Goal: Download file/media

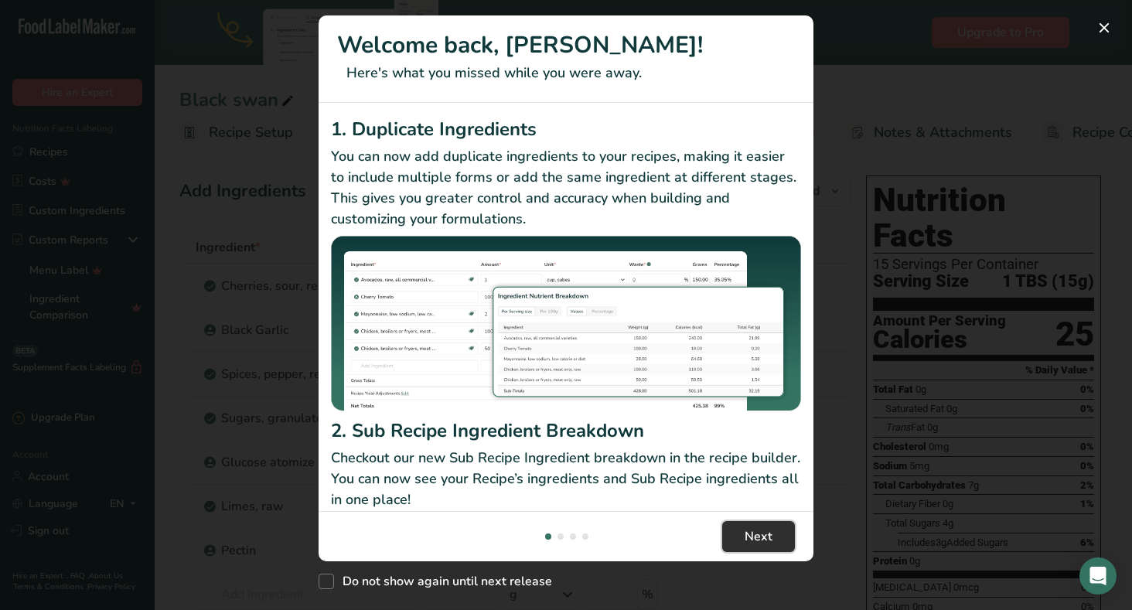
click at [743, 536] on button "Next" at bounding box center [758, 536] width 73 height 31
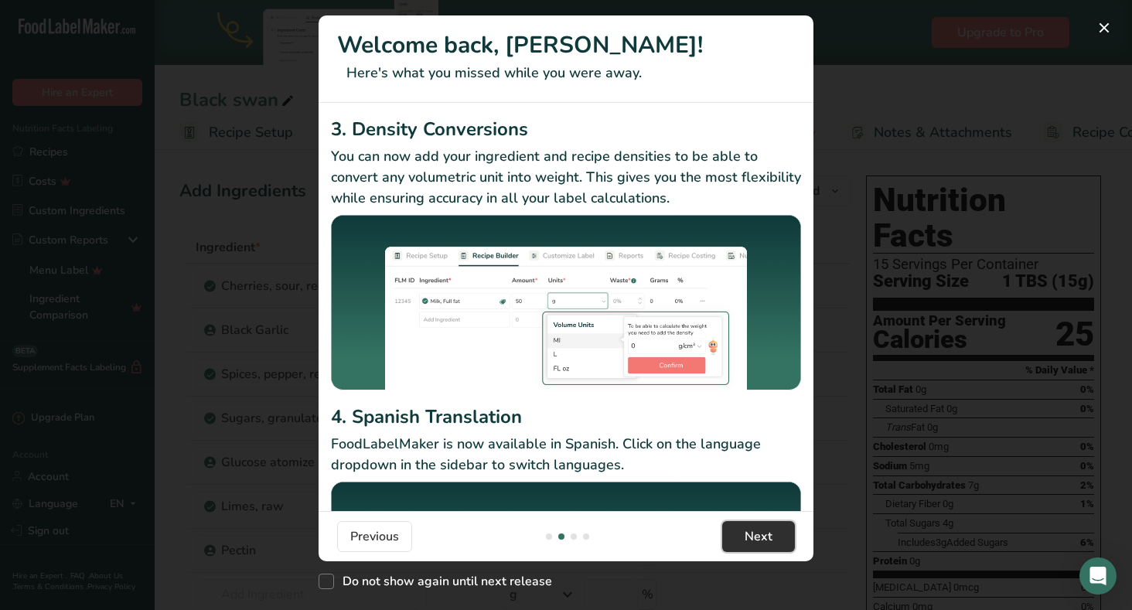
click at [744, 536] on button "Next" at bounding box center [758, 536] width 73 height 31
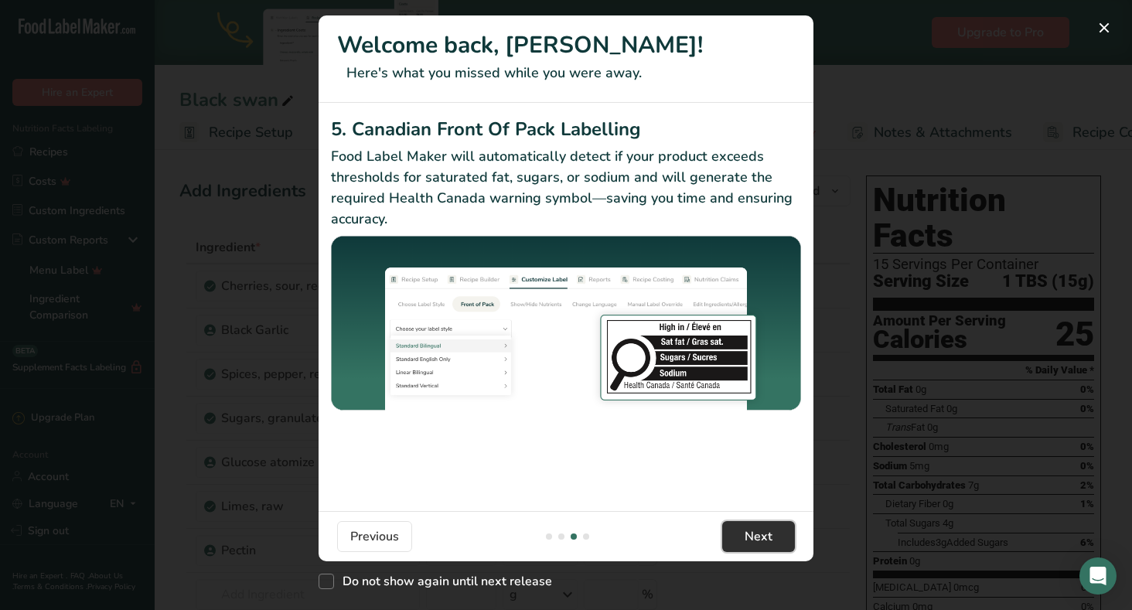
click at [744, 536] on button "Next" at bounding box center [758, 536] width 73 height 31
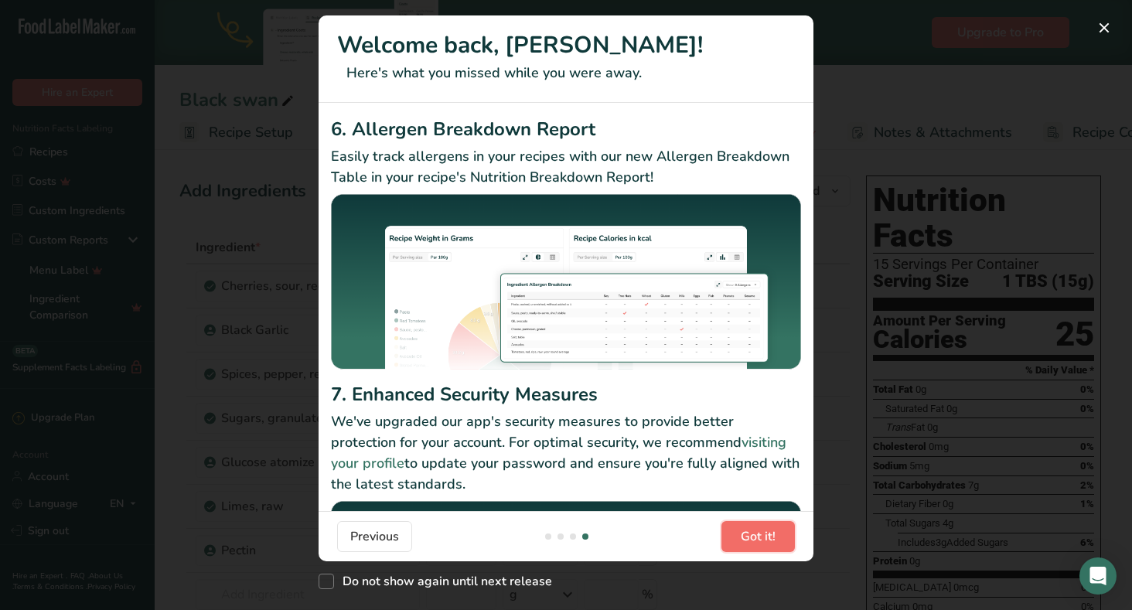
click at [744, 536] on span "Got it!" at bounding box center [758, 536] width 35 height 19
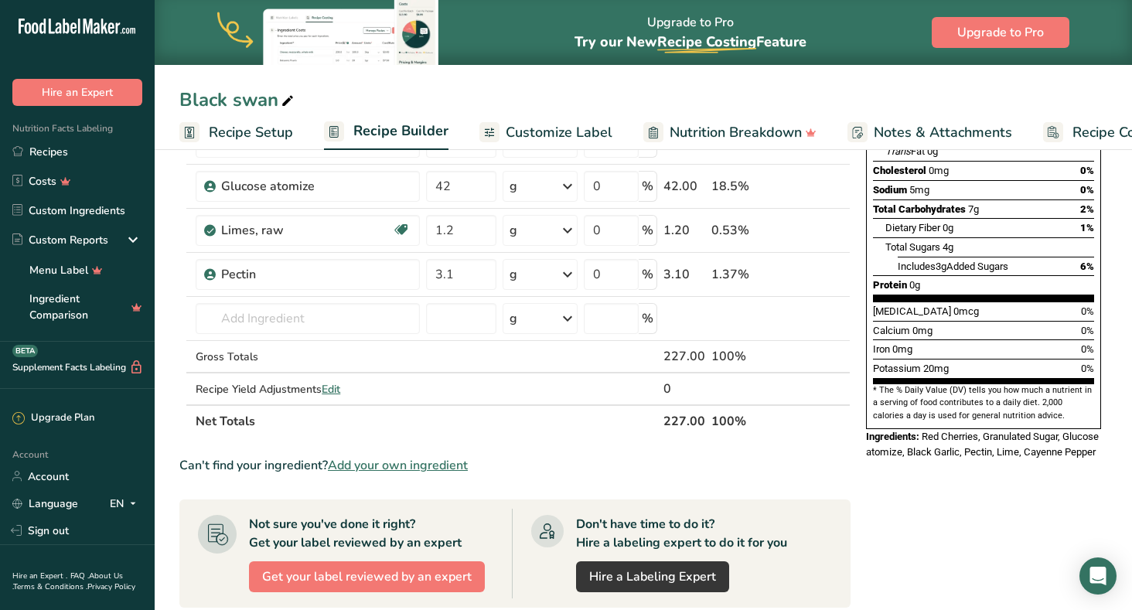
scroll to position [0, 0]
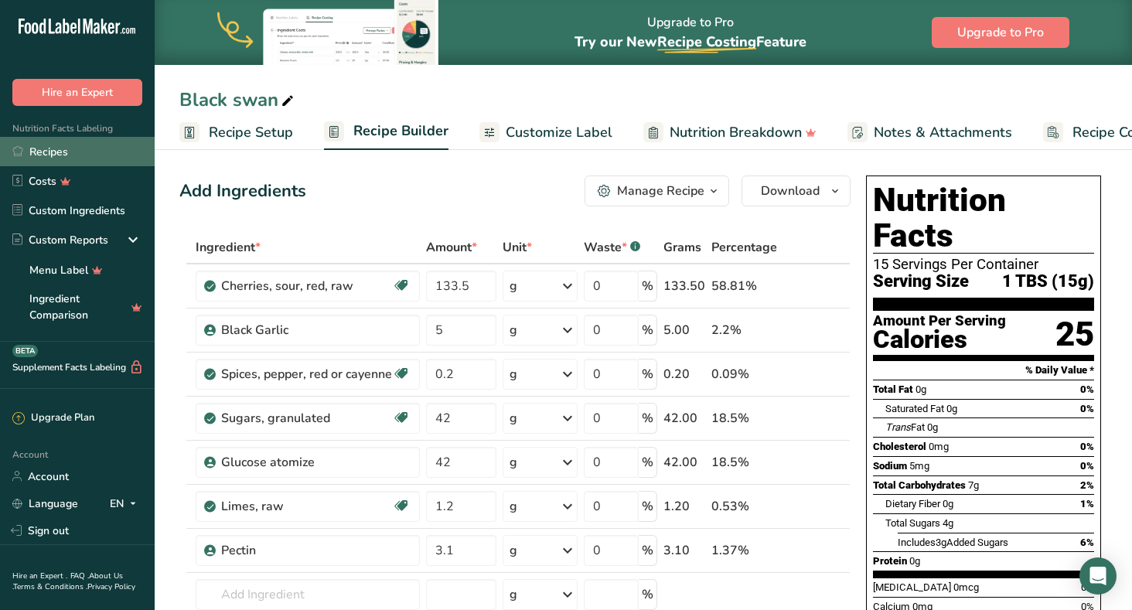
click at [46, 154] on link "Recipes" at bounding box center [77, 151] width 155 height 29
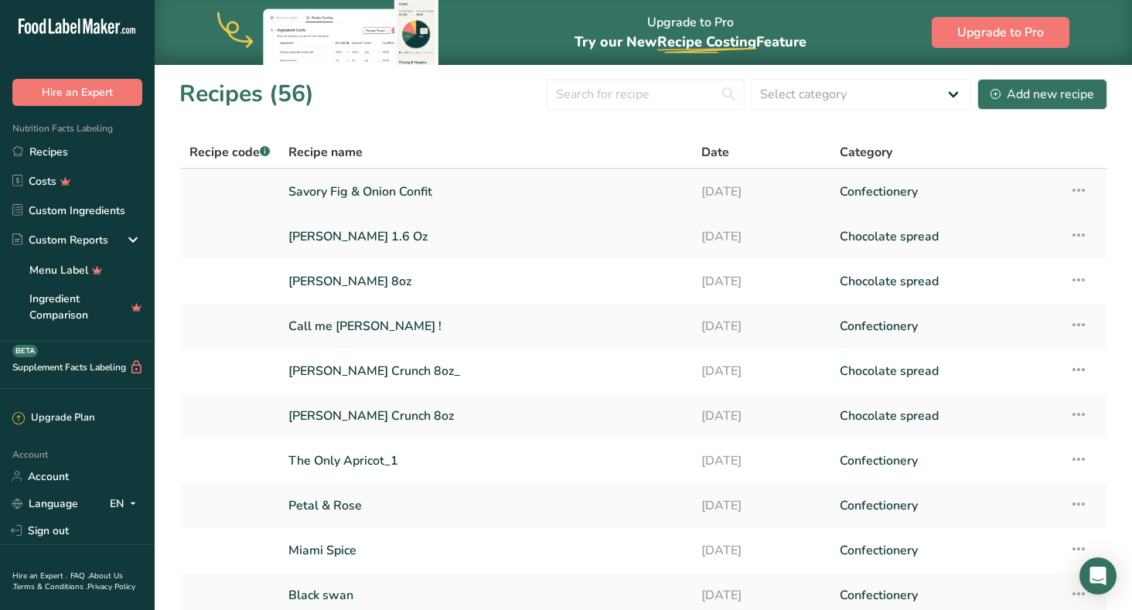
click at [355, 190] on link "Savory Fig & Onion Confit" at bounding box center [485, 191] width 394 height 32
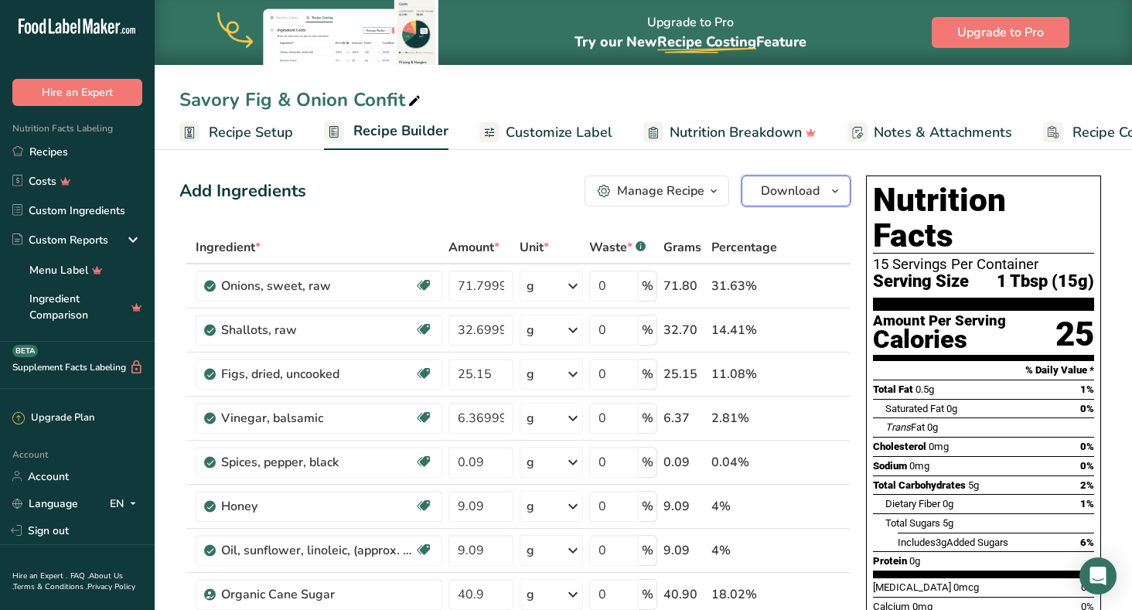
click at [835, 190] on icon "button" at bounding box center [835, 191] width 12 height 19
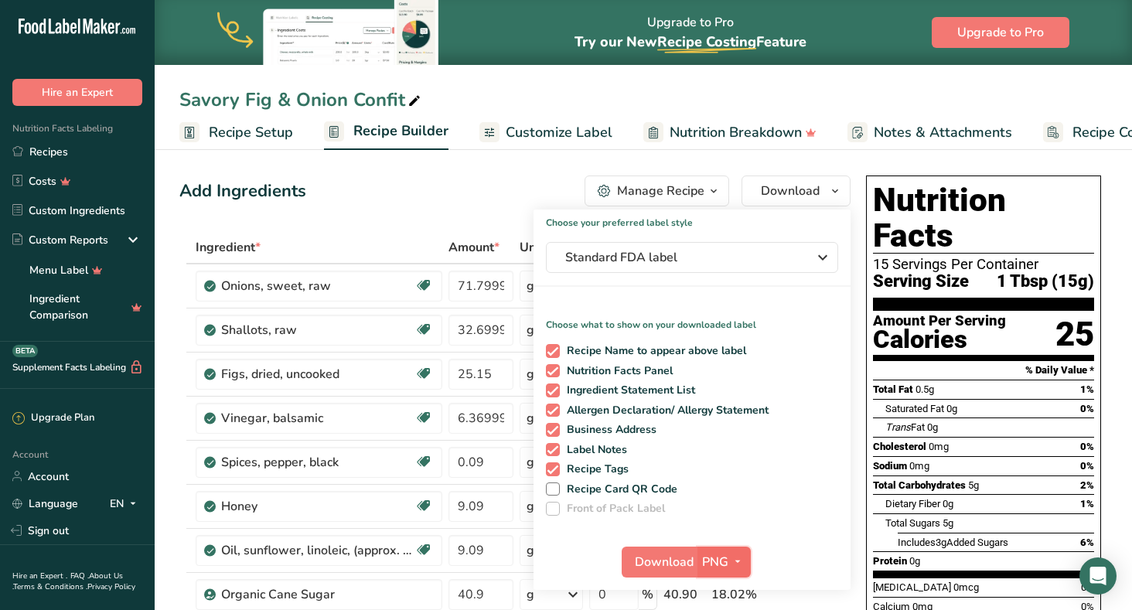
click at [738, 564] on icon "button" at bounding box center [737, 561] width 12 height 19
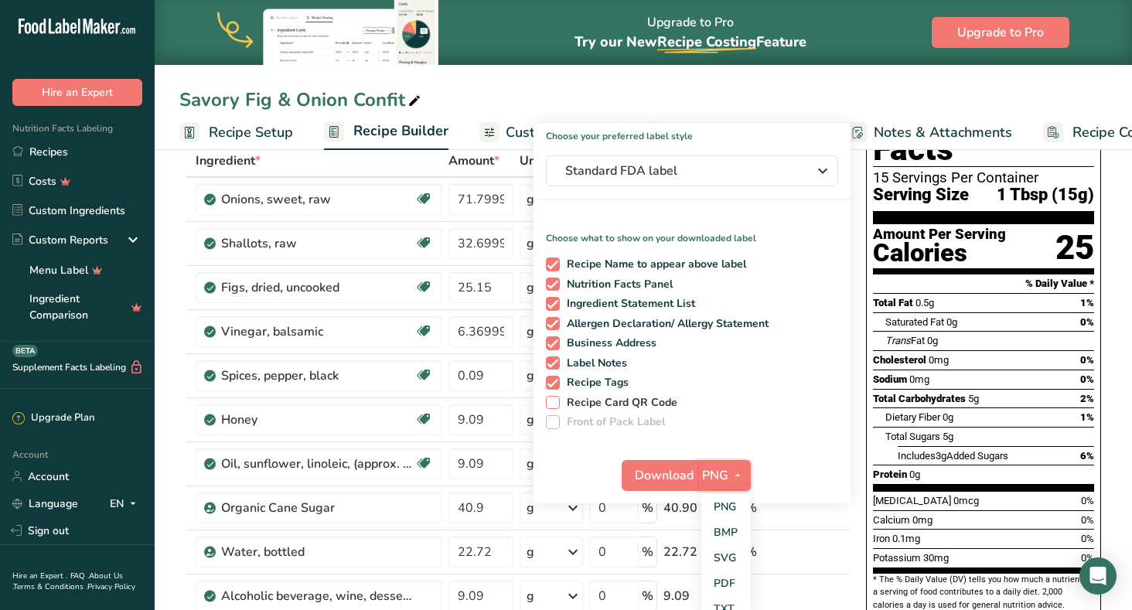
scroll to position [102, 0]
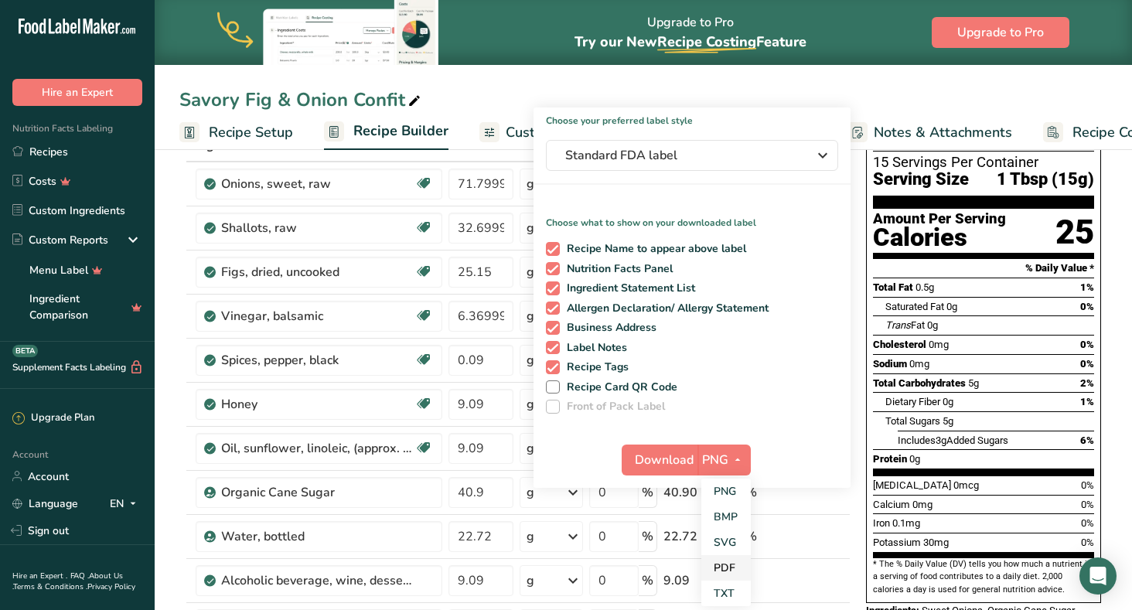
click at [724, 568] on link "PDF" at bounding box center [725, 568] width 49 height 26
click at [692, 459] on span "Download" at bounding box center [664, 460] width 59 height 19
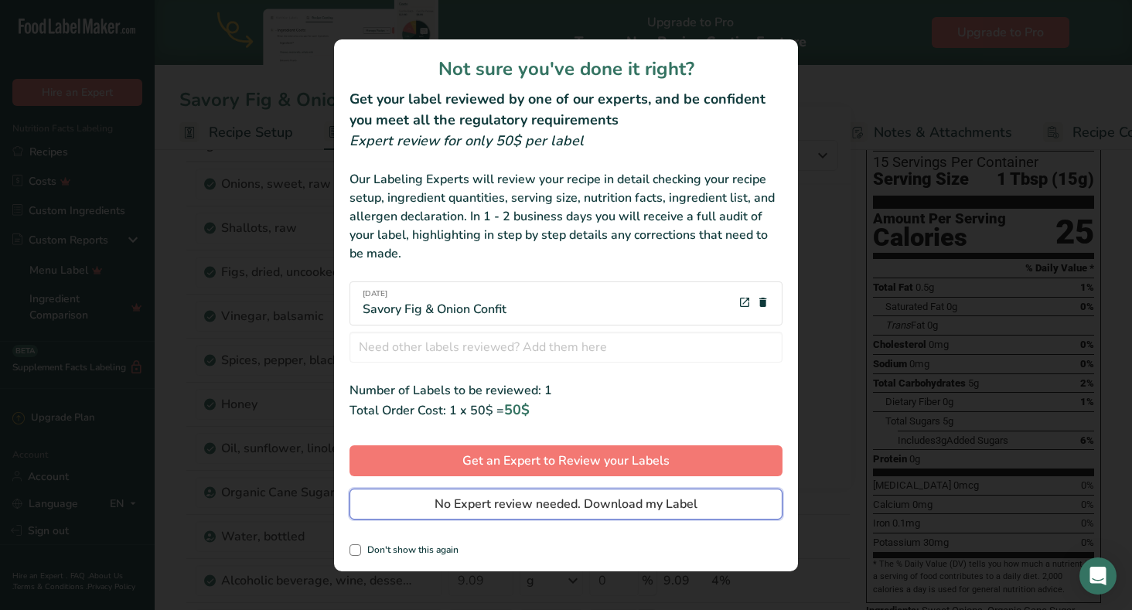
click at [632, 503] on span "No Expert review needed. Download my Label" at bounding box center [565, 504] width 263 height 19
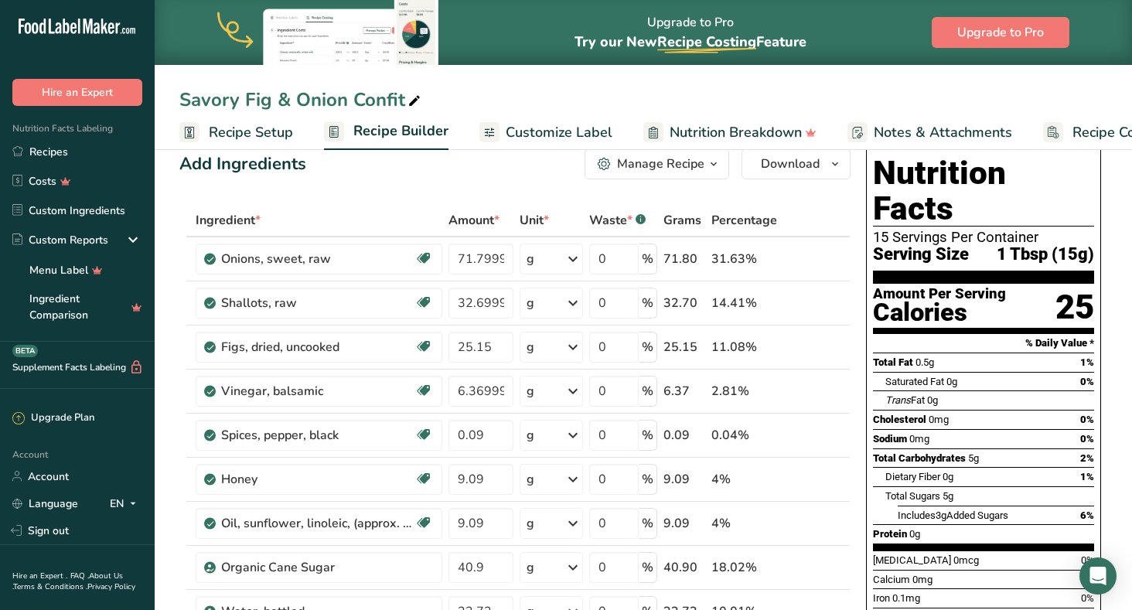
scroll to position [0, 0]
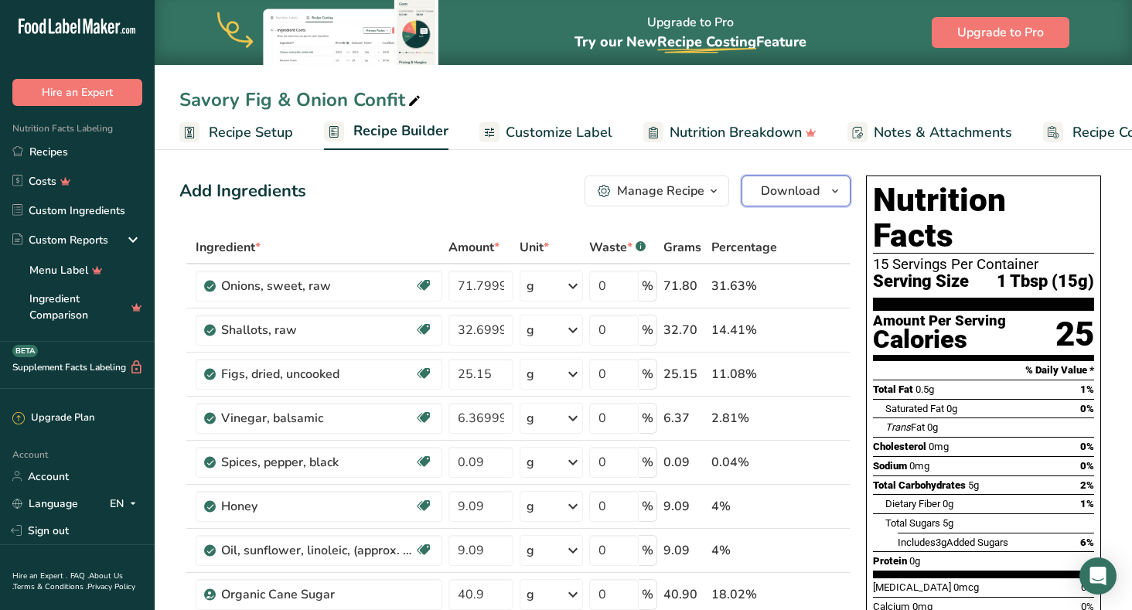
click at [833, 190] on icon "button" at bounding box center [835, 191] width 12 height 19
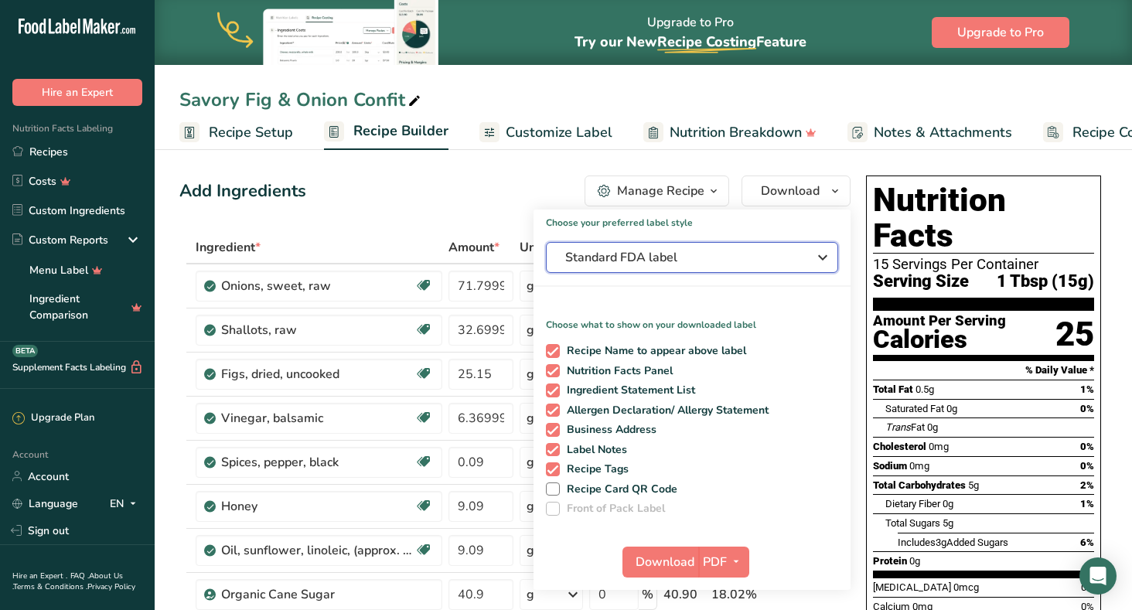
click at [820, 255] on icon "button" at bounding box center [822, 258] width 19 height 28
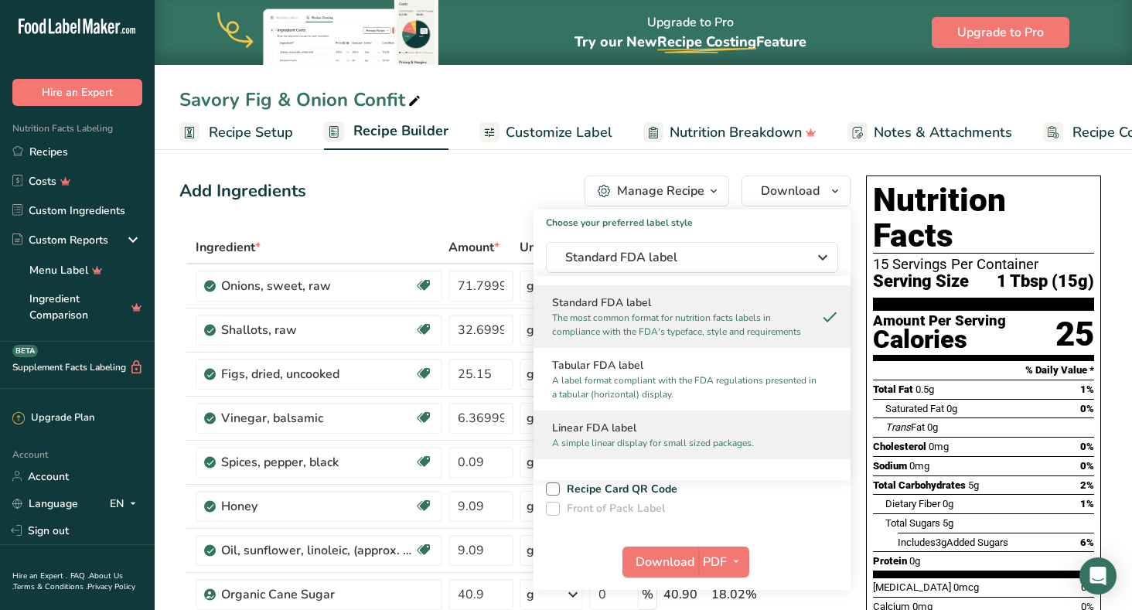
click at [646, 440] on p "A simple linear display for small sized packages." at bounding box center [685, 443] width 266 height 14
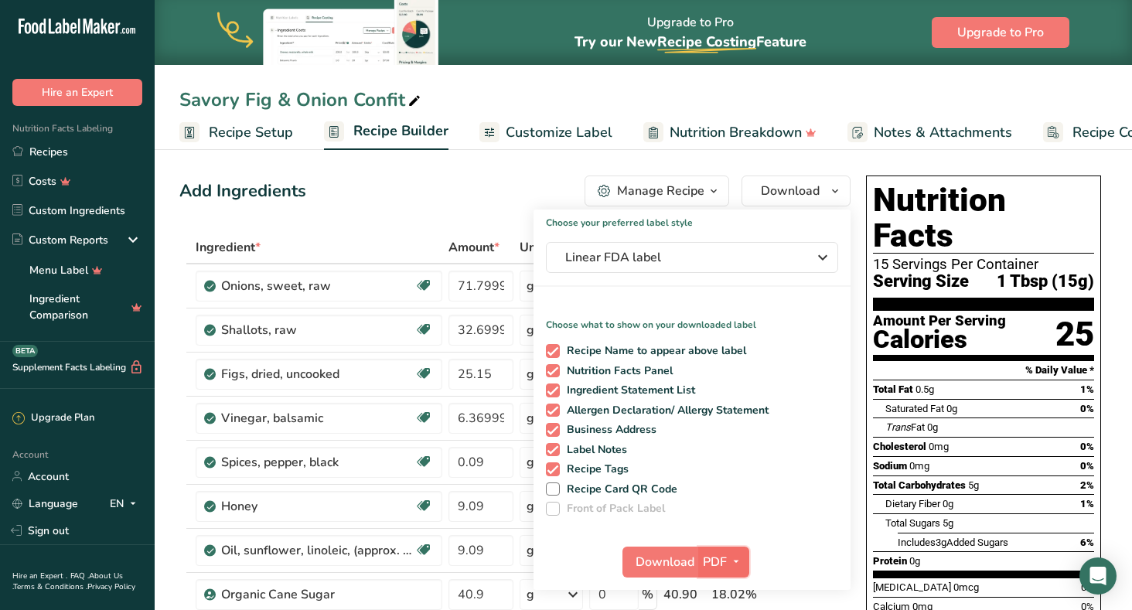
click at [711, 561] on span "PDF" at bounding box center [715, 562] width 24 height 19
click at [682, 563] on span "Download" at bounding box center [664, 562] width 59 height 19
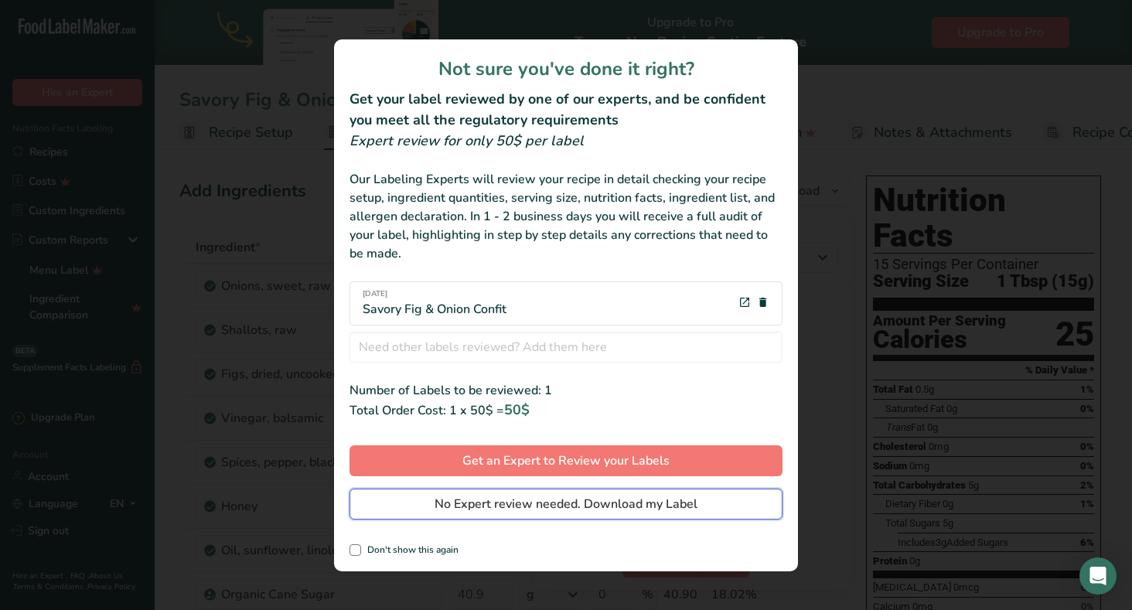
click at [624, 509] on span "No Expert review needed. Download my Label" at bounding box center [565, 504] width 263 height 19
